Goal: Share content: Share content

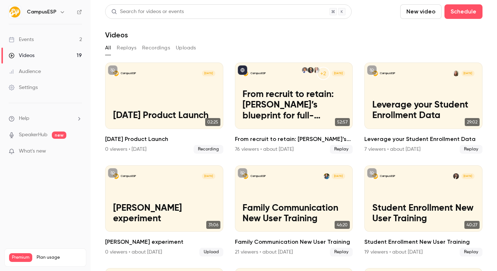
click at [415, 13] on button "New video" at bounding box center [421, 11] width 41 height 15
click at [418, 49] on div "Upload" at bounding box center [442, 50] width 55 height 7
click at [65, 58] on link "Videos 19" at bounding box center [45, 56] width 91 height 16
click at [411, 16] on button "New video" at bounding box center [421, 11] width 41 height 15
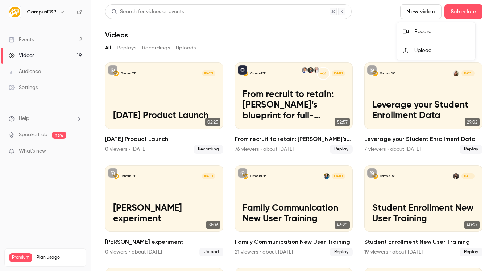
click at [409, 53] on li "Upload" at bounding box center [436, 50] width 78 height 19
click at [48, 35] on link "Events 2" at bounding box center [45, 40] width 91 height 16
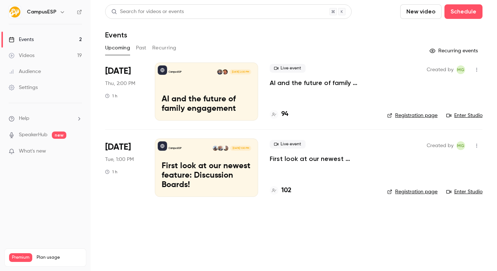
click at [45, 57] on link "Videos 19" at bounding box center [45, 56] width 91 height 16
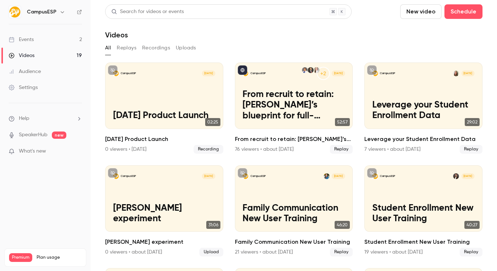
click at [184, 50] on button "Uploads" at bounding box center [186, 48] width 20 height 12
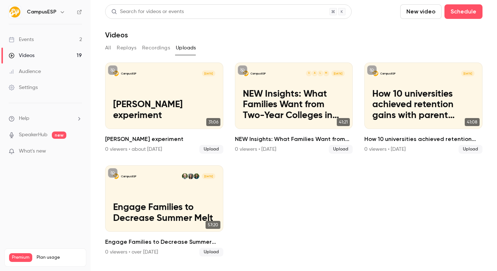
click at [155, 48] on button "Recordings" at bounding box center [156, 48] width 28 height 12
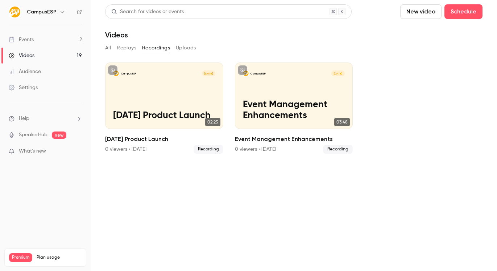
click at [124, 47] on button "Replays" at bounding box center [127, 48] width 20 height 12
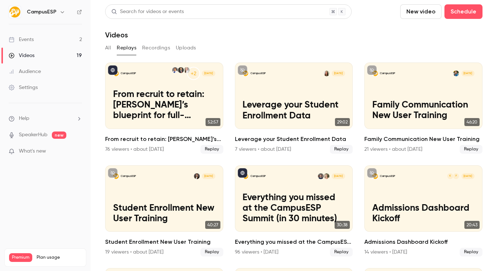
click at [106, 47] on button "All" at bounding box center [108, 48] width 6 height 12
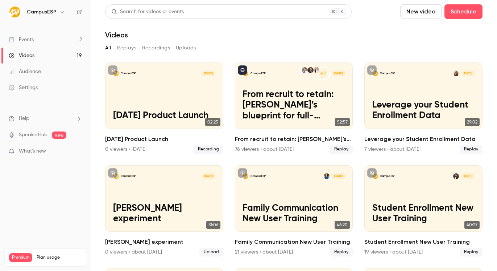
click at [49, 60] on link "Videos 19" at bounding box center [45, 56] width 91 height 16
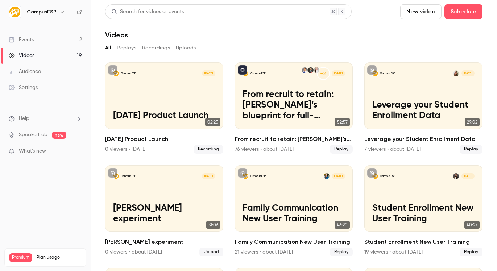
click at [49, 60] on link "Videos 19" at bounding box center [45, 56] width 91 height 16
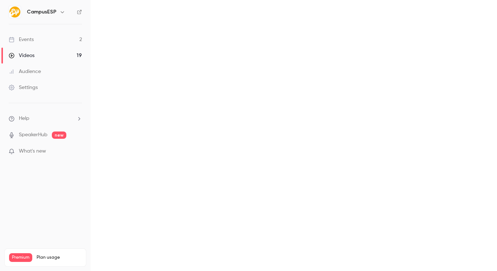
click at [184, 46] on main "Search for videos or events New video Schedule Videos All Replays Recordings Up…" at bounding box center [294, 135] width 407 height 271
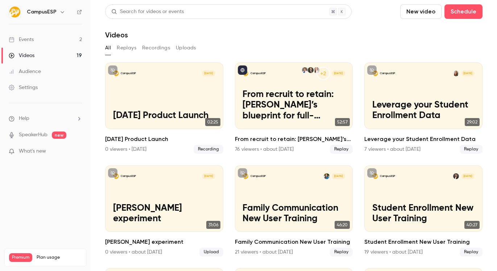
click at [182, 46] on button "Uploads" at bounding box center [186, 48] width 20 height 12
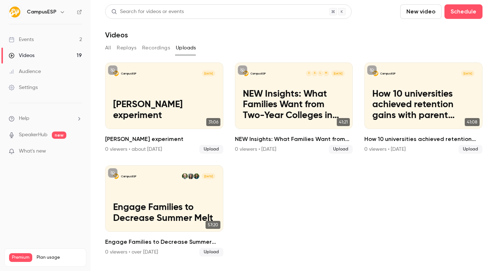
click at [422, 13] on button "New video" at bounding box center [421, 11] width 41 height 15
click at [426, 51] on div "Upload" at bounding box center [447, 50] width 55 height 7
click at [64, 37] on link "Events 2" at bounding box center [45, 40] width 91 height 16
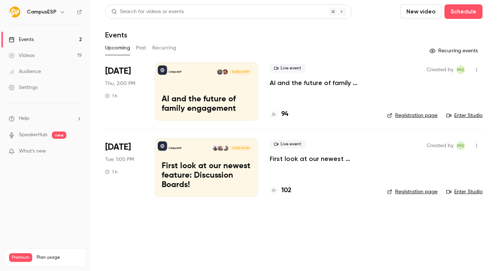
click at [62, 51] on link "Videos 19" at bounding box center [45, 56] width 91 height 16
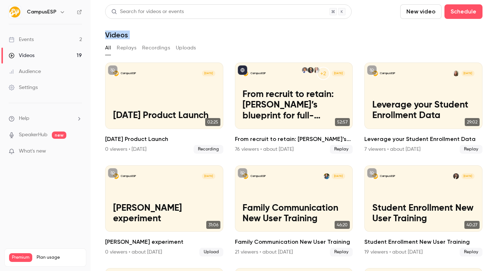
drag, startPoint x: 98, startPoint y: 21, endPoint x: 207, endPoint y: 31, distance: 109.3
click at [215, 35] on main "Search for videos or events New video Schedule Videos All Replays Recordings Up…" at bounding box center [294, 135] width 407 height 271
click at [168, 31] on div "Videos" at bounding box center [294, 34] width 378 height 9
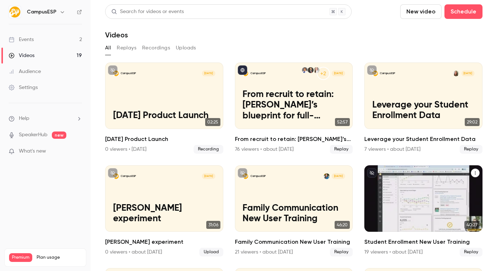
drag, startPoint x: 194, startPoint y: 45, endPoint x: 445, endPoint y: 256, distance: 327.5
click at [445, 256] on section "Search for videos or events New video Schedule Videos All Replays Recordings Up…" at bounding box center [294, 135] width 378 height 262
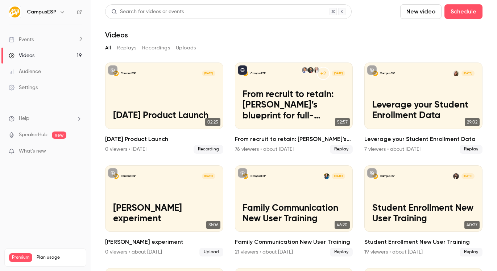
click at [241, 51] on section "Search for videos or events New video Schedule Videos All Replays Recordings Up…" at bounding box center [294, 135] width 378 height 262
click at [422, 13] on button "New video" at bounding box center [421, 11] width 41 height 15
click at [53, 54] on div at bounding box center [248, 135] width 497 height 271
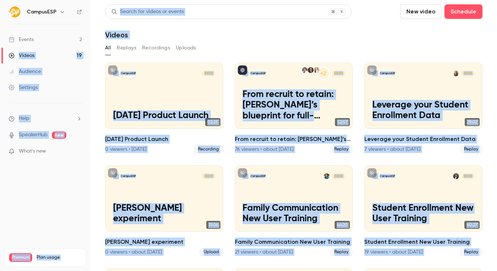
drag, startPoint x: 53, startPoint y: 54, endPoint x: 103, endPoint y: 47, distance: 50.2
drag, startPoint x: 287, startPoint y: 43, endPoint x: 209, endPoint y: 38, distance: 78.9
click at [287, 43] on div "All Replays Recordings Uploads" at bounding box center [294, 48] width 378 height 12
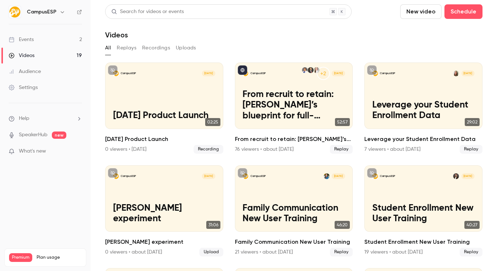
click at [193, 52] on button "Uploads" at bounding box center [186, 48] width 20 height 12
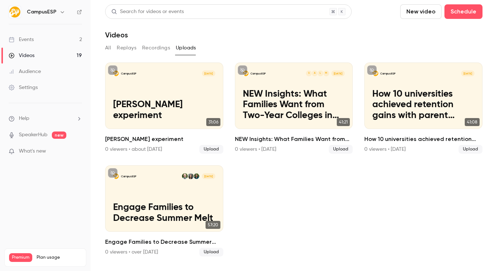
click at [48, 57] on link "Videos 19" at bounding box center [45, 56] width 91 height 16
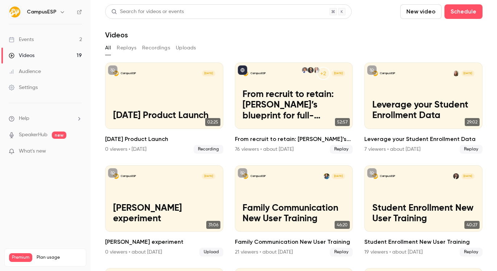
click at [425, 13] on button "New video" at bounding box center [421, 11] width 41 height 15
click at [414, 51] on li "Upload" at bounding box center [436, 50] width 78 height 19
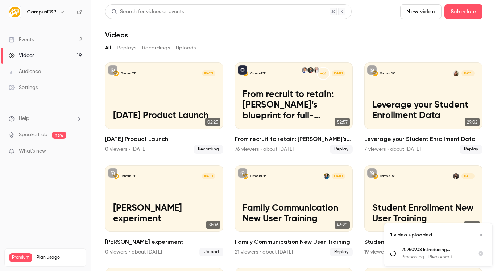
click at [182, 47] on button "Uploads" at bounding box center [186, 48] width 20 height 12
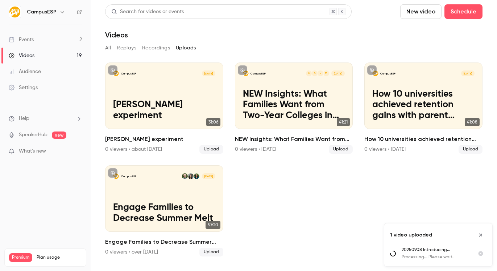
drag, startPoint x: 276, startPoint y: 187, endPoint x: 284, endPoint y: 218, distance: 32.2
click at [284, 218] on ul "CampusESP Jul 17 Allison experiment 31:06 Allison experiment 0 viewers • about …" at bounding box center [294, 159] width 378 height 194
drag, startPoint x: 282, startPoint y: 217, endPoint x: 284, endPoint y: 212, distance: 4.7
click at [283, 215] on ul "CampusESP Jul 17 Allison experiment 31:06 Allison experiment 0 viewers • about …" at bounding box center [294, 159] width 378 height 194
drag, startPoint x: 282, startPoint y: 211, endPoint x: 250, endPoint y: 196, distance: 34.6
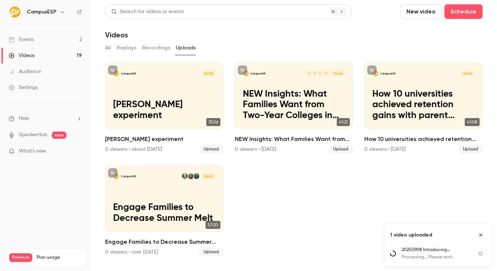
click at [238, 185] on ul "CampusESP Jul 17 Allison experiment 31:06 Allison experiment 0 viewers • about …" at bounding box center [294, 159] width 378 height 194
click at [269, 217] on ul "CampusESP Jul 17 Allison experiment 31:06 Allison experiment 0 viewers • about …" at bounding box center [294, 159] width 378 height 194
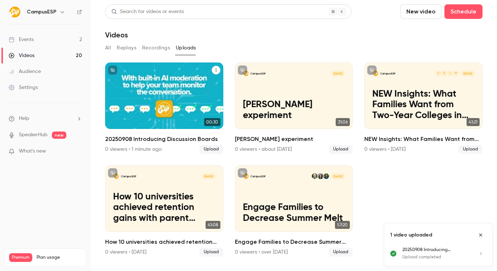
click at [214, 70] on icon "20250908 Introducing Discussion Boards" at bounding box center [216, 70] width 4 height 4
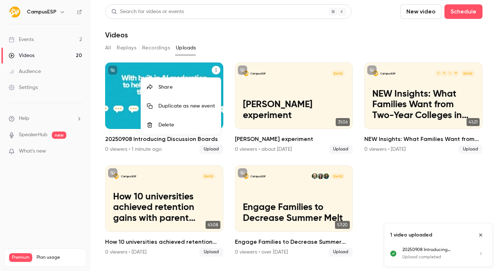
click at [194, 66] on div at bounding box center [248, 135] width 497 height 271
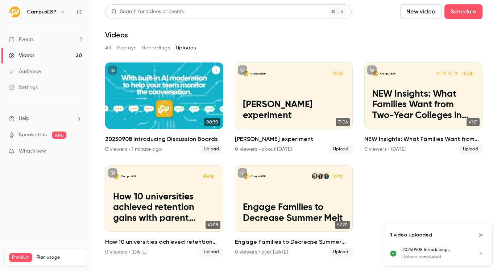
click at [159, 134] on link "CampusESP Sep 8 20250908 Introducing Discussion Boards 00:30 20250908 Introduci…" at bounding box center [164, 107] width 118 height 91
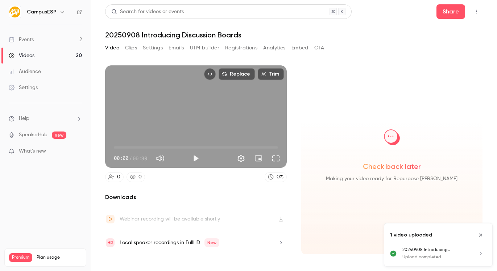
drag, startPoint x: 169, startPoint y: 41, endPoint x: 168, endPoint y: 36, distance: 4.8
click at [169, 41] on div "Search for videos or events Share 20250908 Introducing Discussion Boards Video …" at bounding box center [294, 135] width 378 height 262
click at [168, 36] on h1 "20250908 Introducing Discussion Boards" at bounding box center [294, 34] width 378 height 9
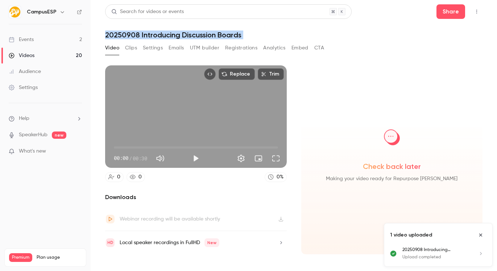
click at [168, 36] on h1 "20250908 Introducing Discussion Boards" at bounding box center [294, 34] width 378 height 9
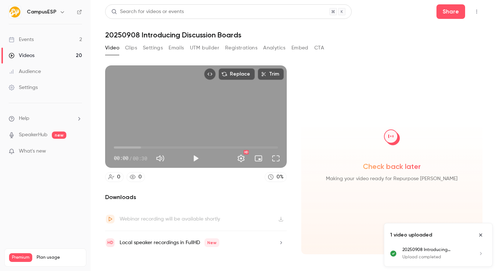
click at [172, 35] on h1 "20250908 Introducing Discussion Boards" at bounding box center [294, 34] width 378 height 9
click at [474, 7] on button "Top Bar Actions" at bounding box center [477, 12] width 12 height 12
click at [330, 56] on div at bounding box center [248, 135] width 497 height 271
drag, startPoint x: 316, startPoint y: 54, endPoint x: 116, endPoint y: 43, distance: 199.8
click at [116, 47] on div "Video Clips Settings Emails UTM builder Registrations Analytics Embed CTA" at bounding box center [214, 49] width 219 height 15
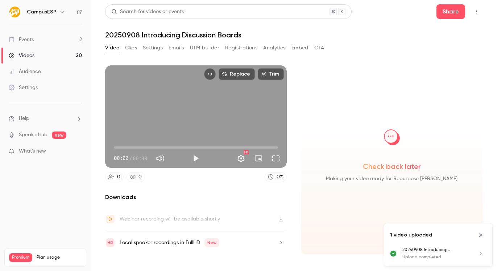
click at [134, 47] on button "Clips" at bounding box center [131, 48] width 12 height 12
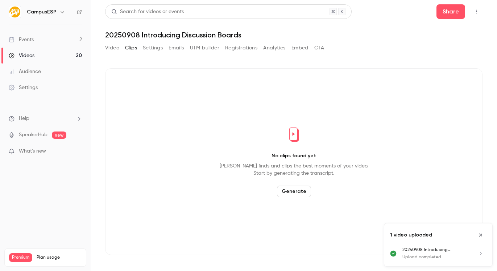
click at [116, 49] on button "Video" at bounding box center [112, 48] width 14 height 12
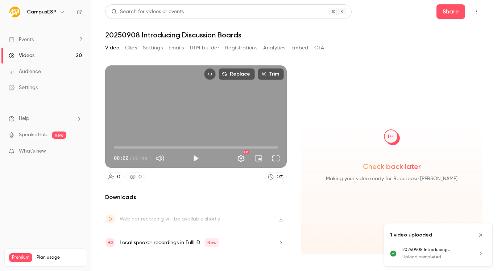
click at [147, 51] on button "Settings" at bounding box center [153, 48] width 20 height 12
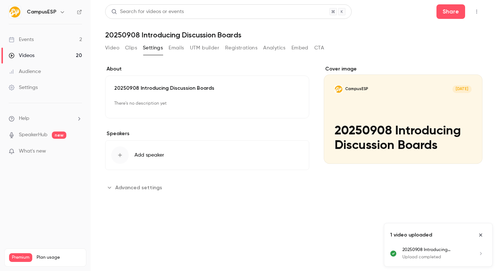
click at [290, 99] on button "Edit" at bounding box center [287, 104] width 26 height 12
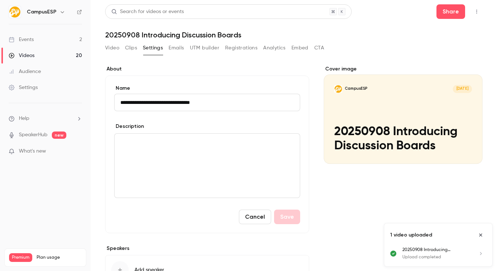
click at [209, 103] on input "**********" at bounding box center [207, 102] width 186 height 17
click at [144, 102] on input "**********" at bounding box center [207, 102] width 186 height 17
drag, startPoint x: 145, startPoint y: 104, endPoint x: 103, endPoint y: 102, distance: 42.1
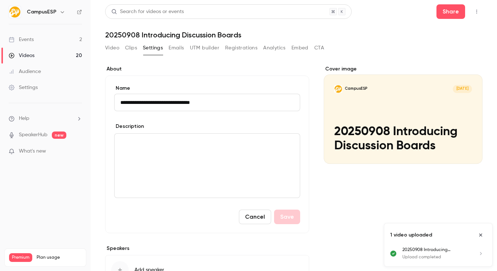
click at [103, 102] on main "**********" at bounding box center [294, 135] width 407 height 271
click at [190, 102] on input "**********" at bounding box center [207, 102] width 186 height 17
paste input
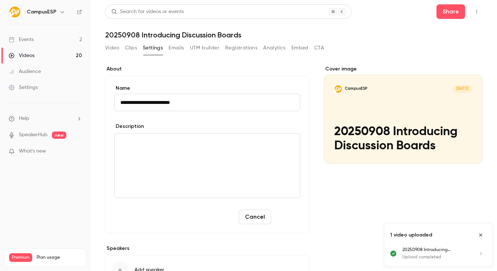
type input "**********"
click at [283, 214] on button "Save" at bounding box center [287, 216] width 26 height 15
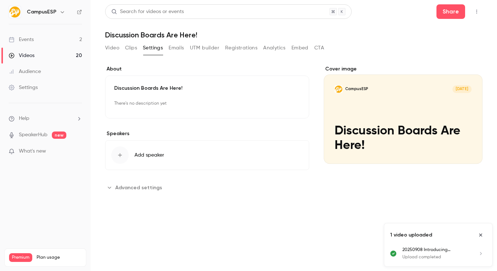
click at [115, 46] on button "Video" at bounding box center [112, 48] width 14 height 12
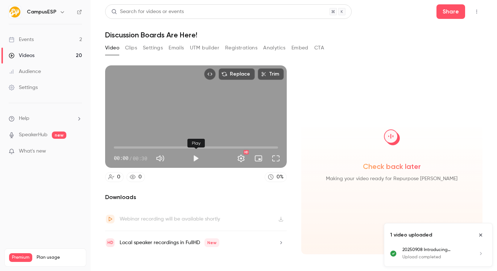
click at [196, 158] on button "Play" at bounding box center [196, 158] width 15 height 15
click at [246, 157] on button "Settings" at bounding box center [241, 158] width 15 height 15
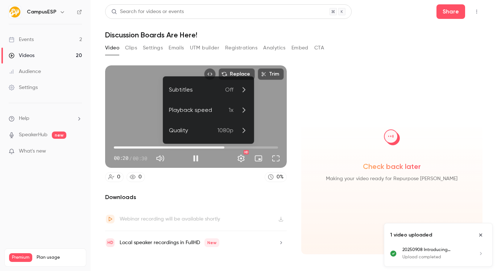
click at [242, 156] on div at bounding box center [248, 135] width 497 height 271
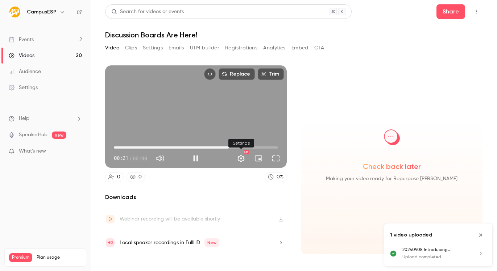
click at [242, 157] on button "Settings" at bounding box center [241, 158] width 15 height 15
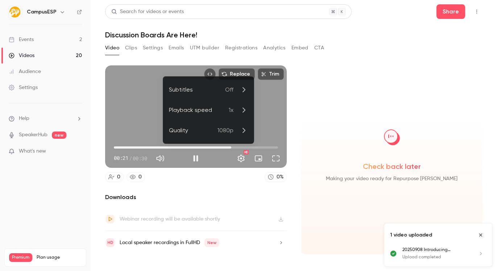
click at [224, 90] on div "Subtitles" at bounding box center [197, 89] width 56 height 9
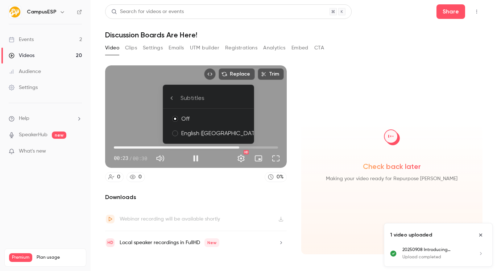
drag, startPoint x: 199, startPoint y: 130, endPoint x: 205, endPoint y: 140, distance: 11.9
click at [199, 129] on div "English (US)" at bounding box center [214, 133] width 67 height 9
click at [226, 186] on div at bounding box center [248, 135] width 497 height 271
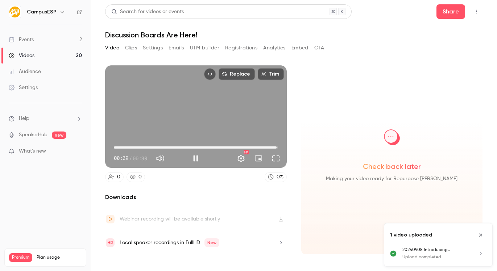
type input "****"
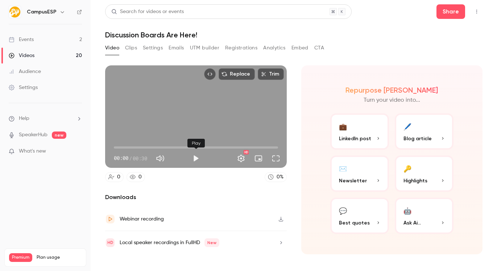
click at [197, 157] on button "Play" at bounding box center [196, 158] width 15 height 15
click at [238, 158] on button "Settings" at bounding box center [241, 158] width 15 height 15
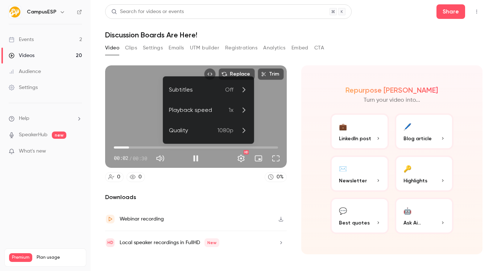
click at [216, 89] on div "Subtitles" at bounding box center [197, 89] width 56 height 9
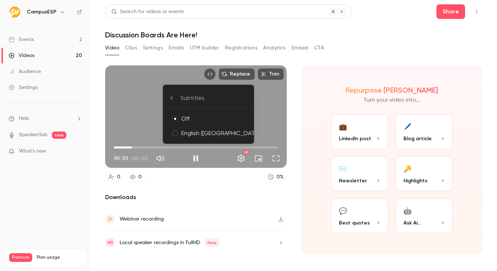
click at [205, 131] on div "English ([GEOGRAPHIC_DATA])" at bounding box center [214, 133] width 67 height 9
click at [222, 196] on div at bounding box center [248, 135] width 497 height 271
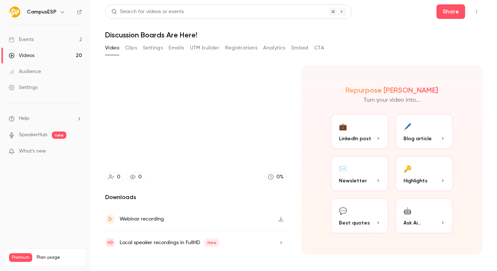
type input "***"
click at [152, 47] on button "Settings" at bounding box center [153, 48] width 20 height 12
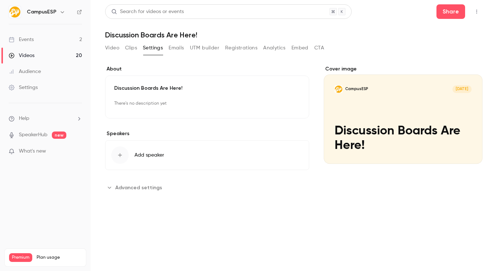
click at [144, 186] on span "Advanced settings" at bounding box center [138, 188] width 47 height 8
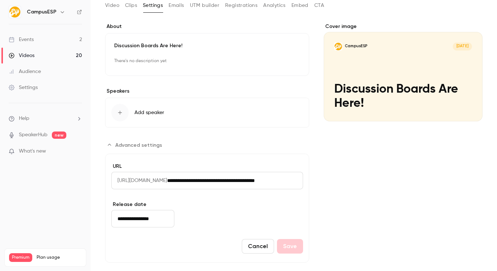
scroll to position [52, 0]
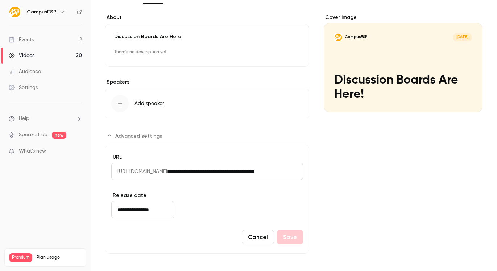
drag, startPoint x: 191, startPoint y: 172, endPoint x: 287, endPoint y: 172, distance: 95.8
click at [287, 172] on div "**********" at bounding box center [207, 171] width 192 height 17
click at [142, 139] on span "Advanced settings" at bounding box center [138, 136] width 47 height 8
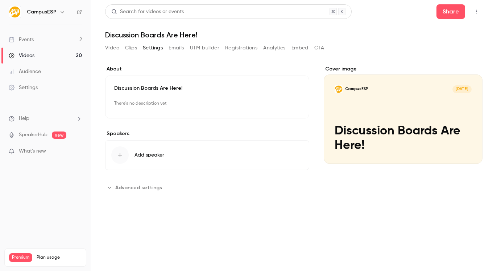
click at [132, 46] on button "Clips" at bounding box center [131, 48] width 12 height 12
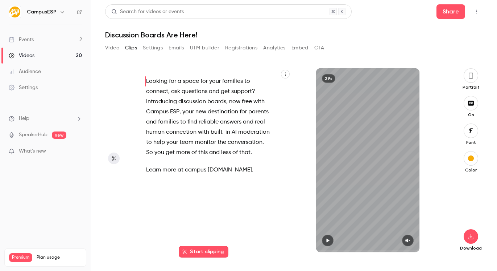
click at [172, 46] on button "Emails" at bounding box center [176, 48] width 15 height 12
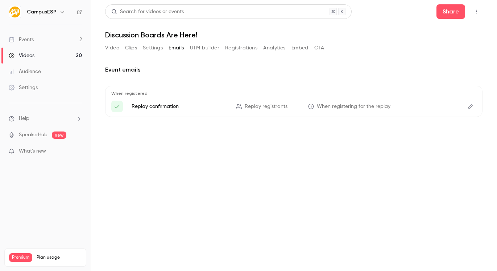
click at [208, 46] on button "UTM builder" at bounding box center [204, 48] width 29 height 12
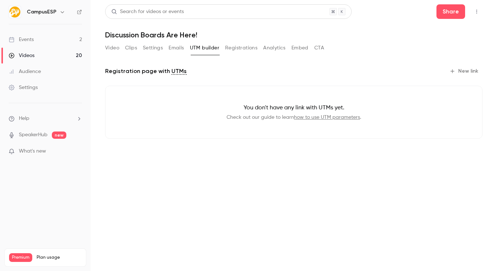
click at [237, 46] on button "Registrations" at bounding box center [241, 48] width 32 height 12
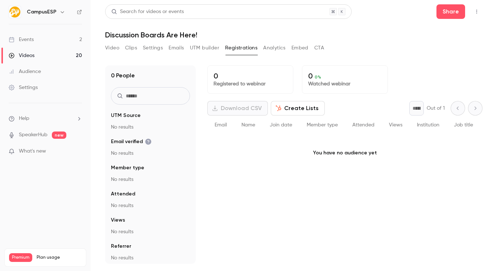
click at [288, 48] on div "Video Clips Settings Emails UTM builder Registrations Analytics Embed CTA" at bounding box center [214, 48] width 219 height 12
click at [277, 46] on button "Analytics" at bounding box center [274, 48] width 22 height 12
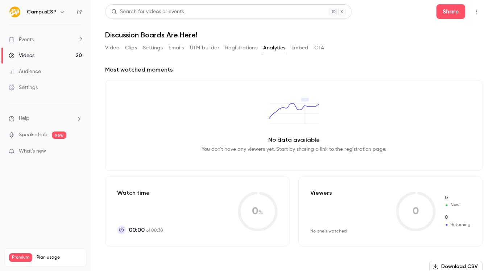
click at [295, 47] on button "Embed" at bounding box center [300, 48] width 17 height 12
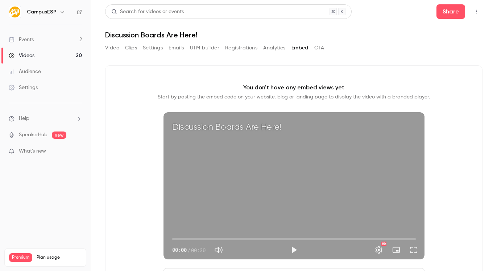
click at [317, 48] on button "CTA" at bounding box center [320, 48] width 10 height 12
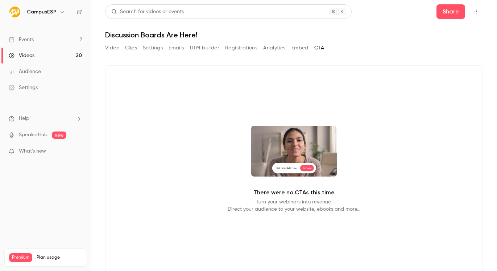
click at [290, 45] on div "Video Clips Settings Emails UTM builder Registrations Analytics Embed CTA" at bounding box center [214, 48] width 219 height 12
click at [116, 51] on button "Video" at bounding box center [112, 48] width 14 height 12
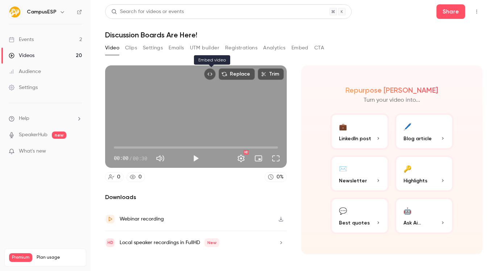
click at [208, 74] on button "Embed video" at bounding box center [210, 74] width 12 height 12
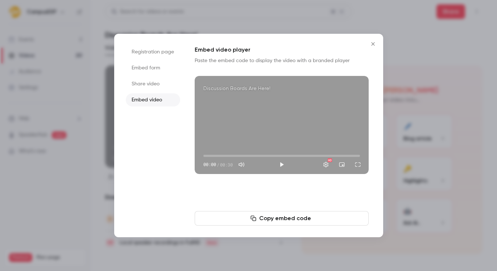
click at [373, 42] on icon "Close" at bounding box center [373, 44] width 9 height 6
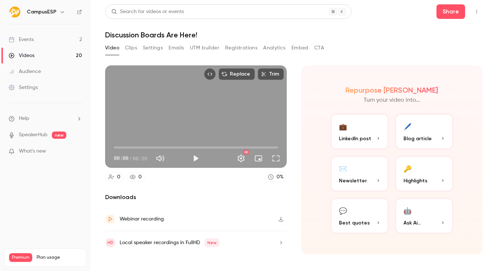
click at [197, 159] on button "Play" at bounding box center [196, 158] width 15 height 15
drag, startPoint x: 192, startPoint y: 154, endPoint x: 186, endPoint y: 126, distance: 28.6
click at [192, 154] on button "Pause" at bounding box center [196, 158] width 15 height 15
type input "***"
drag, startPoint x: 156, startPoint y: 46, endPoint x: 164, endPoint y: 63, distance: 18.7
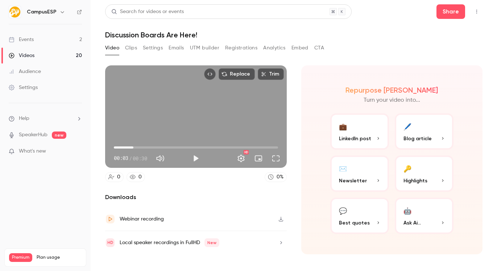
click at [155, 46] on button "Settings" at bounding box center [153, 48] width 20 height 12
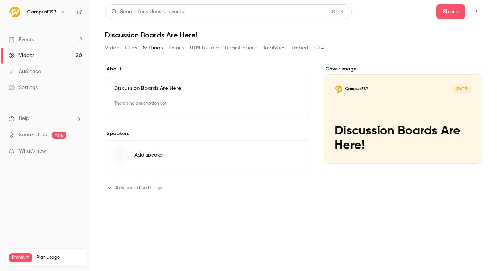
click at [281, 105] on icon "button" at bounding box center [280, 103] width 5 height 5
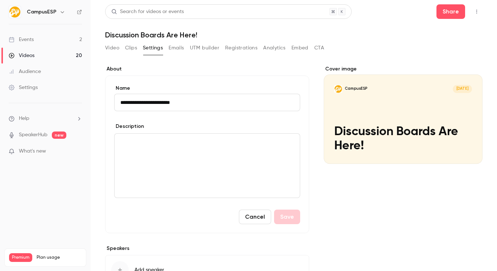
click at [256, 219] on button "Cancel" at bounding box center [255, 216] width 32 height 15
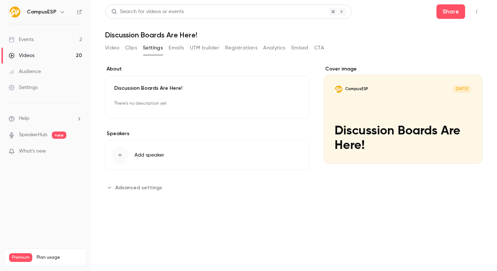
click at [137, 185] on button "Advanced settings" at bounding box center [135, 187] width 61 height 12
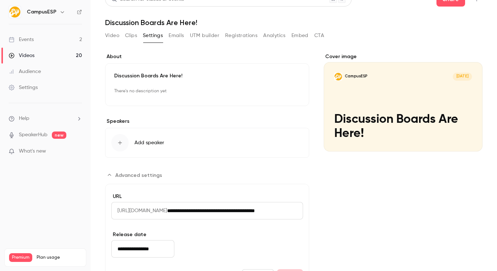
scroll to position [52, 0]
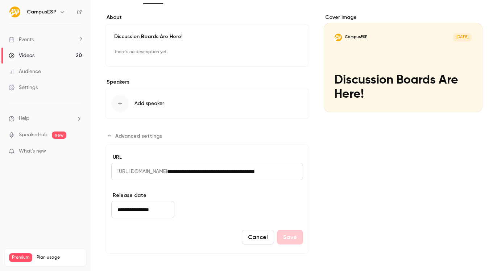
click at [249, 240] on button "Cancel" at bounding box center [258, 237] width 32 height 15
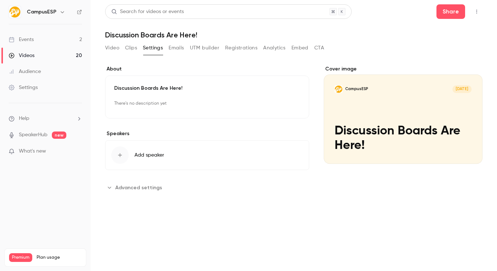
click at [128, 48] on button "Clips" at bounding box center [131, 48] width 12 height 12
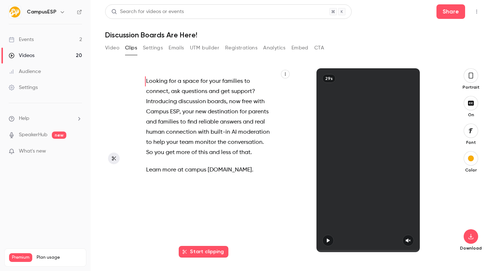
click at [114, 46] on button "Video" at bounding box center [112, 48] width 14 height 12
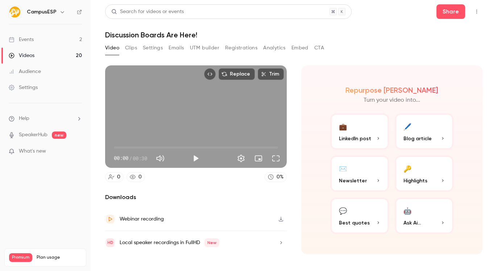
click at [284, 48] on button "Analytics" at bounding box center [274, 48] width 22 height 12
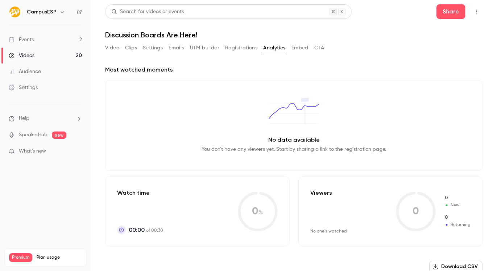
click at [300, 46] on button "Embed" at bounding box center [300, 48] width 17 height 12
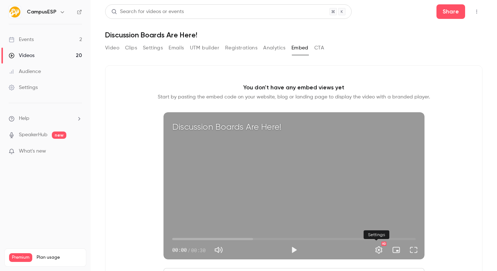
click at [375, 247] on button "Settings" at bounding box center [379, 249] width 15 height 15
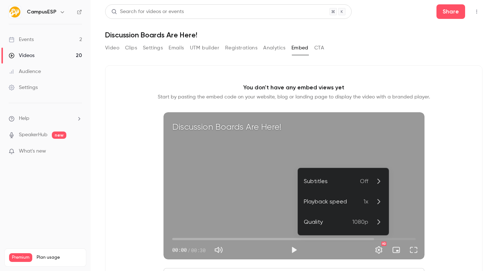
click at [352, 178] on div "Subtitles" at bounding box center [332, 181] width 56 height 9
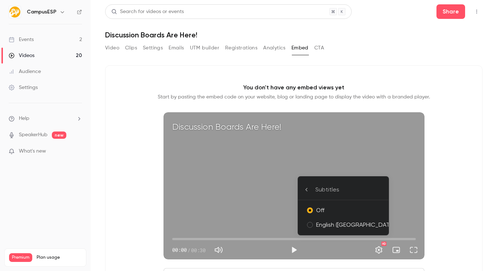
click at [330, 217] on li "English (US)" at bounding box center [343, 224] width 91 height 15
click at [138, 150] on div at bounding box center [248, 135] width 497 height 271
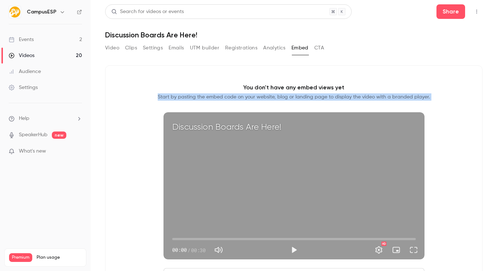
drag, startPoint x: 188, startPoint y: 151, endPoint x: 220, endPoint y: 218, distance: 74.6
click at [220, 218] on div "You don't have any embed views yet Start by pasting the embed code on your webs…" at bounding box center [294, 182] width 378 height 235
drag, startPoint x: 228, startPoint y: 103, endPoint x: 200, endPoint y: 78, distance: 37.3
click at [372, 174] on div "You don't have any embed views yet Start by pasting the embed code on your webs…" at bounding box center [294, 182] width 378 height 235
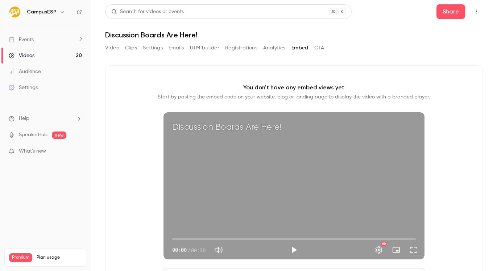
drag, startPoint x: 234, startPoint y: 80, endPoint x: 247, endPoint y: 77, distance: 13.5
click at [242, 78] on div "You don't have any embed views yet Start by pasting the embed code on your webs…" at bounding box center [294, 182] width 378 height 235
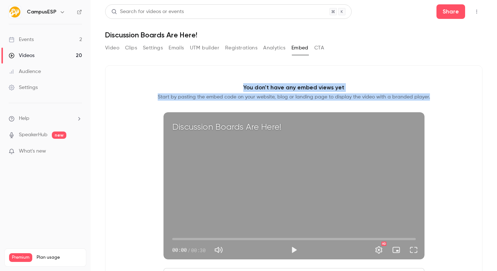
drag, startPoint x: 255, startPoint y: 82, endPoint x: 455, endPoint y: 231, distance: 249.8
click at [455, 231] on div "You don't have any embed views yet Start by pasting the embed code on your webs…" at bounding box center [294, 182] width 378 height 235
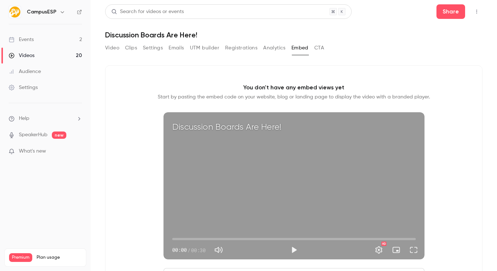
drag, startPoint x: 455, startPoint y: 231, endPoint x: 237, endPoint y: 84, distance: 263.1
click at [237, 84] on div "You don't have any embed views yet Start by pasting the embed code on your webs…" at bounding box center [294, 182] width 378 height 235
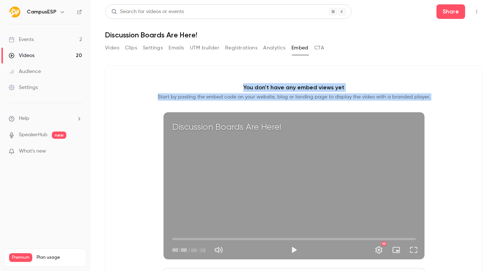
drag, startPoint x: 237, startPoint y: 84, endPoint x: 387, endPoint y: 124, distance: 154.8
click at [386, 124] on div "You don't have any embed views yet Start by pasting the embed code on your webs…" at bounding box center [294, 182] width 378 height 235
click at [435, 113] on div "You don't have any embed views yet Start by pasting the embed code on your webs…" at bounding box center [294, 182] width 378 height 235
drag, startPoint x: 141, startPoint y: 77, endPoint x: 215, endPoint y: 93, distance: 75.2
click at [210, 117] on div "You don't have any embed views yet Start by pasting the embed code on your webs…" at bounding box center [294, 182] width 378 height 235
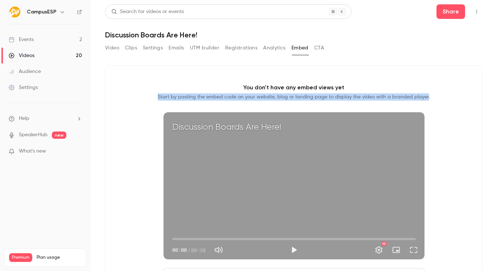
drag, startPoint x: 235, startPoint y: 82, endPoint x: 424, endPoint y: 98, distance: 189.7
click at [424, 98] on div "You don't have any embed views yet Start by pasting the embed code on your webs…" at bounding box center [294, 182] width 378 height 235
click at [406, 99] on p "Start by pasting the embed code on your website, blog or landing page to displa…" at bounding box center [294, 96] width 272 height 7
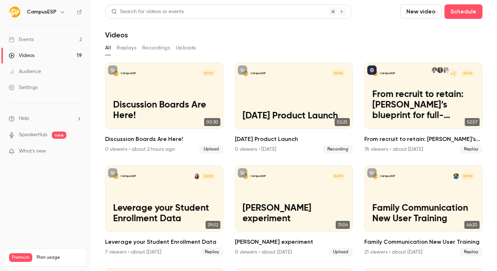
drag, startPoint x: 82, startPoint y: 182, endPoint x: 77, endPoint y: 183, distance: 6.0
click at [78, 182] on nav "CampusESP Events 2 Videos 19 Audience Settings Help SpeakerHub new What's new P…" at bounding box center [45, 135] width 91 height 271
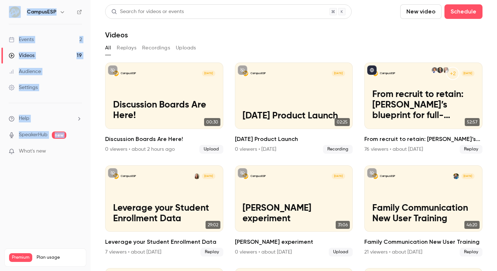
drag, startPoint x: 75, startPoint y: 183, endPoint x: 2, endPoint y: 6, distance: 191.3
click at [2, 6] on nav "CampusESP Events 2 Videos 19 Audience Settings Help SpeakerHub new What's new P…" at bounding box center [45, 135] width 91 height 271
drag, startPoint x: 2, startPoint y: 6, endPoint x: 53, endPoint y: 165, distance: 167.3
click at [53, 165] on nav "CampusESP Events 2 Videos 19 Audience Settings Help SpeakerHub new What's new P…" at bounding box center [45, 135] width 91 height 271
click at [52, 167] on ul "Help SpeakerHub new What's new" at bounding box center [45, 135] width 91 height 65
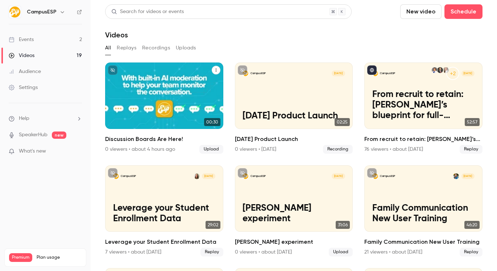
click at [215, 65] on div "Discussion Boards Are Here!" at bounding box center [216, 69] width 9 height 9
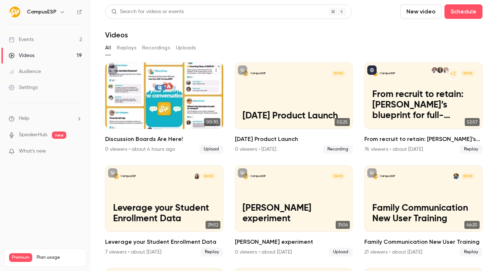
click at [214, 70] on icon "Discussion Boards Are Here!" at bounding box center [216, 70] width 4 height 4
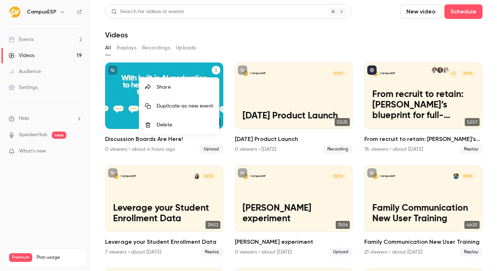
click at [187, 90] on div "Share" at bounding box center [185, 86] width 57 height 7
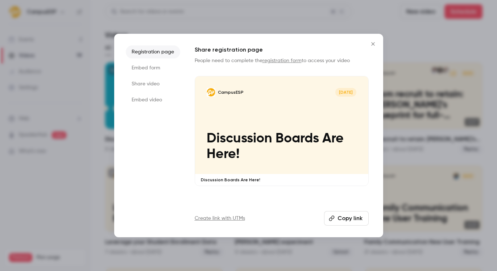
click at [161, 99] on li "Embed video" at bounding box center [153, 99] width 54 height 13
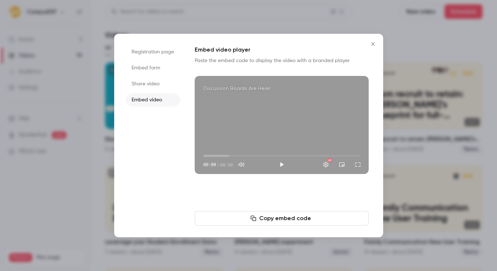
click at [281, 218] on button "Copy embed code" at bounding box center [282, 218] width 174 height 15
drag, startPoint x: 412, startPoint y: 156, endPoint x: 406, endPoint y: 148, distance: 10.8
click at [412, 156] on div at bounding box center [248, 135] width 497 height 271
